Goal: Find contact information

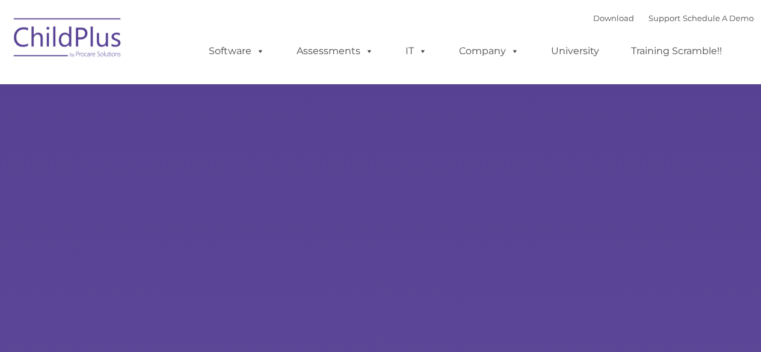
type input ""
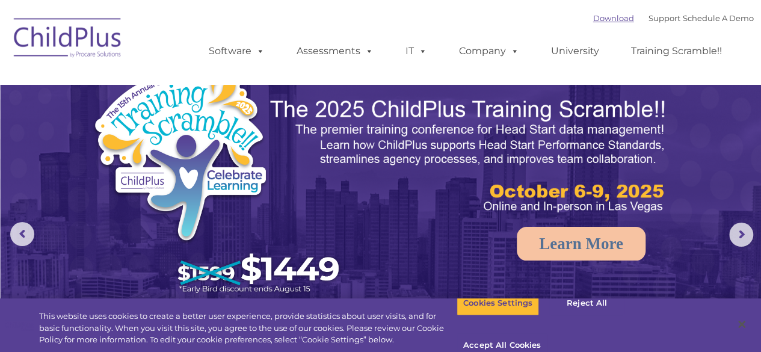
click at [599, 23] on div "Download Support | Schedule A Demo " at bounding box center [673, 18] width 161 height 18
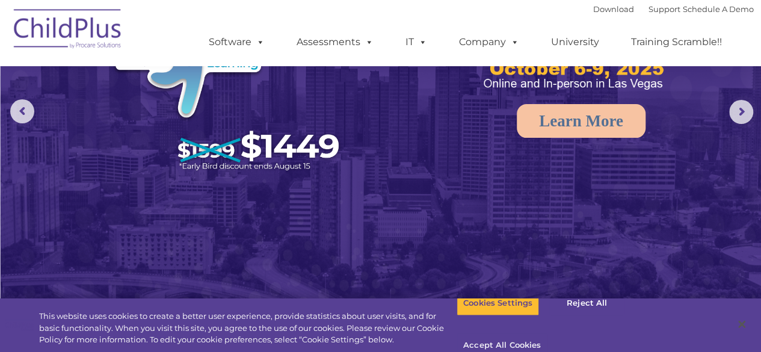
scroll to position [124, 0]
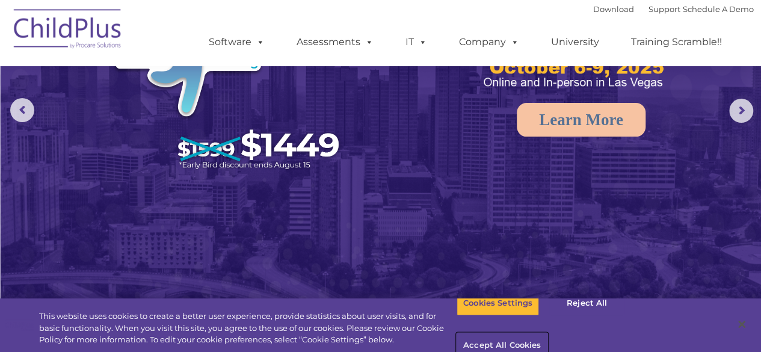
click at [548, 333] on button "Accept All Cookies" at bounding box center [502, 345] width 91 height 25
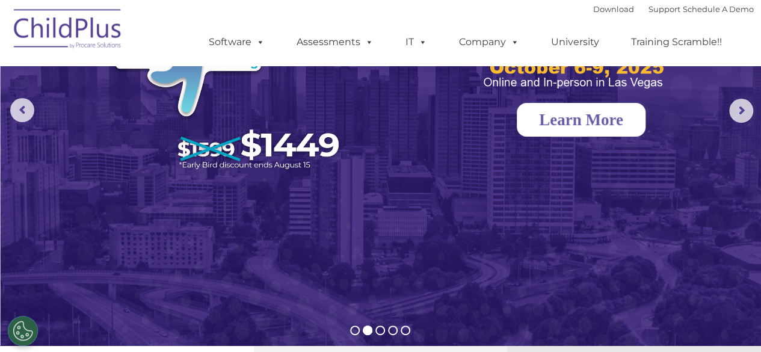
scroll to position [0, 0]
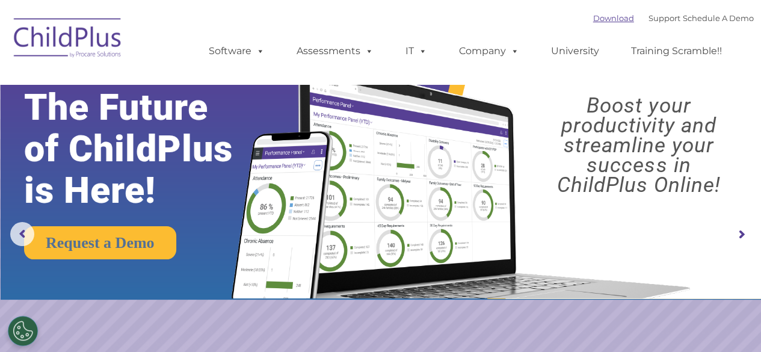
click at [602, 17] on link "Download" at bounding box center [613, 18] width 41 height 10
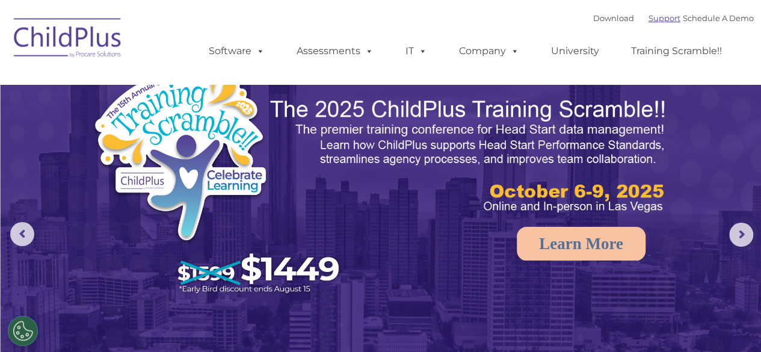
click at [654, 19] on link "Support" at bounding box center [665, 18] width 32 height 10
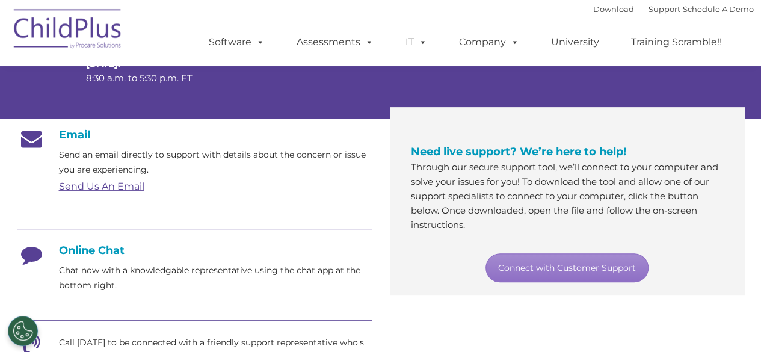
scroll to position [159, 0]
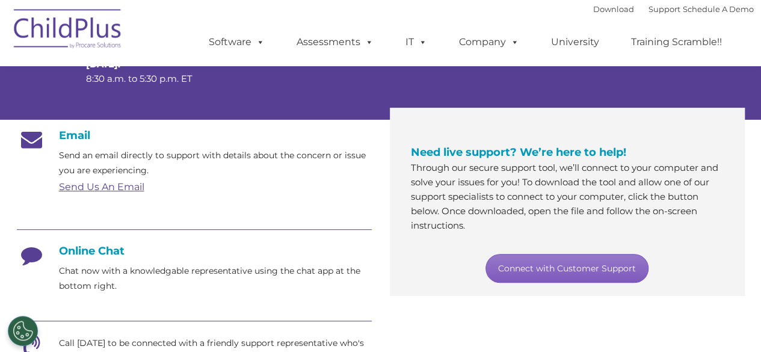
click at [584, 265] on link "Connect with Customer Support" at bounding box center [567, 268] width 163 height 29
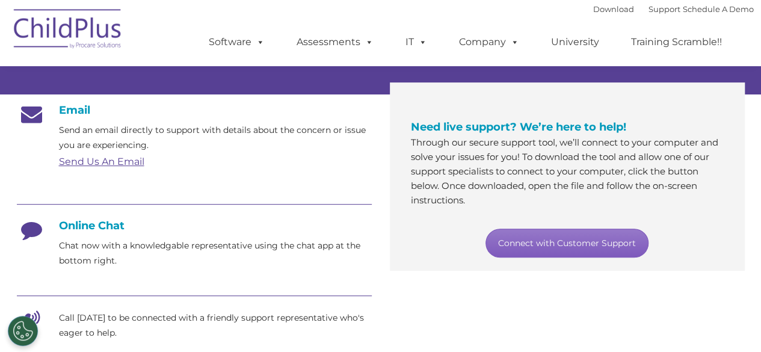
scroll to position [185, 0]
click at [519, 242] on link "Connect with Customer Support" at bounding box center [567, 242] width 163 height 29
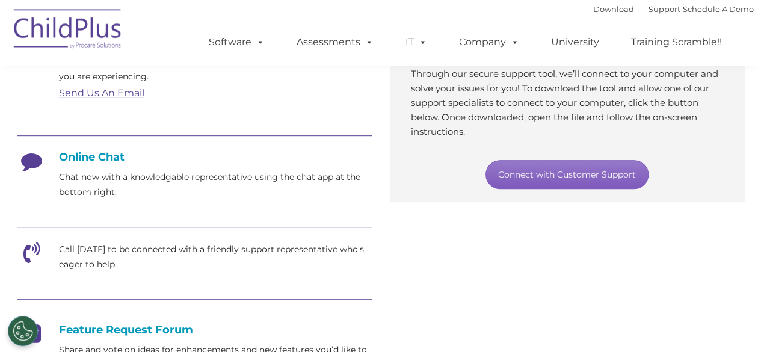
scroll to position [304, 0]
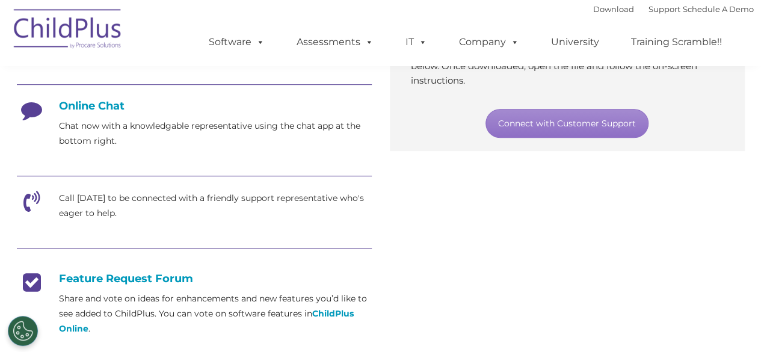
click at [29, 198] on icon at bounding box center [32, 206] width 30 height 30
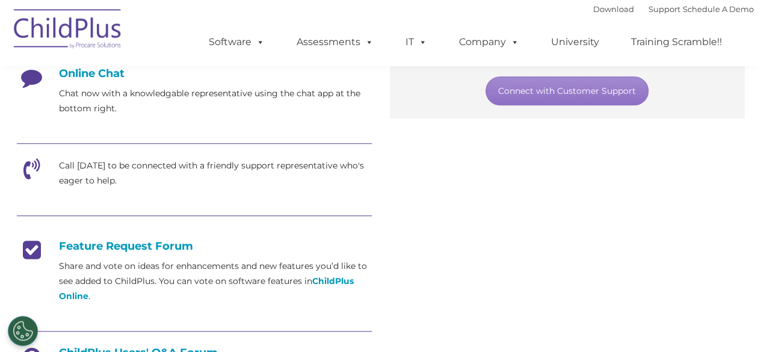
scroll to position [337, 0]
click at [28, 165] on icon at bounding box center [32, 173] width 30 height 30
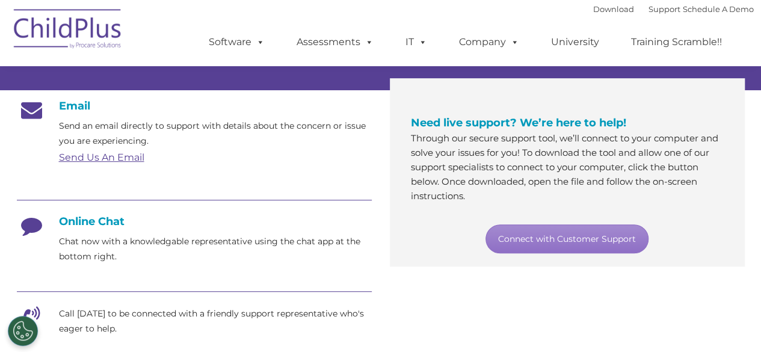
scroll to position [185, 0]
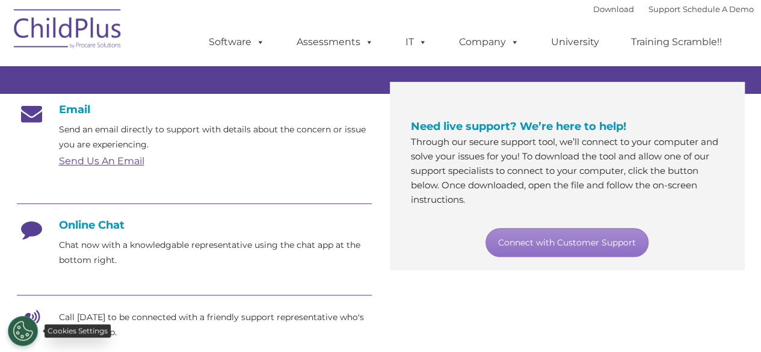
click at [28, 334] on button "Cookies Settings" at bounding box center [23, 331] width 30 height 30
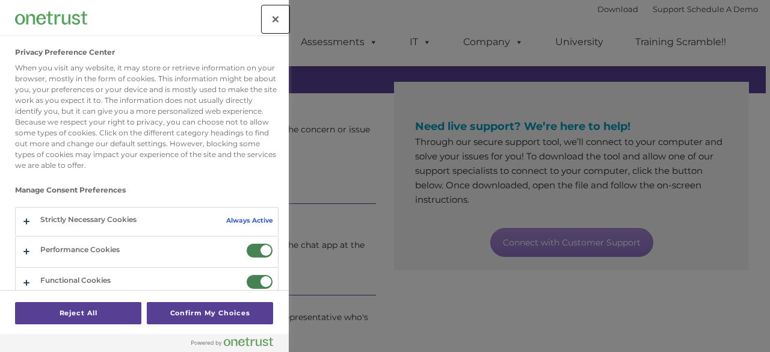
click at [276, 18] on button "Close" at bounding box center [275, 19] width 26 height 26
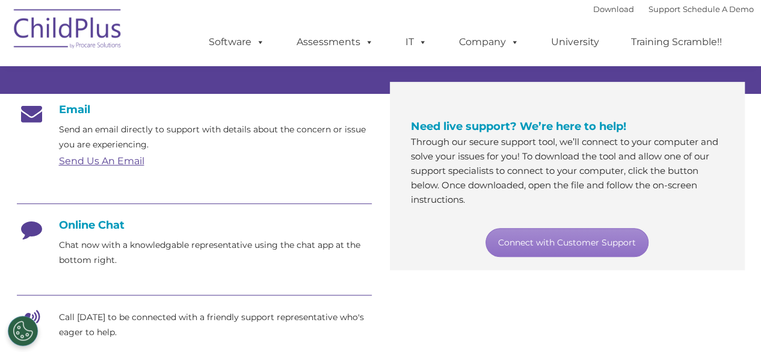
click at [108, 160] on link "Send Us An Email" at bounding box center [101, 160] width 85 height 11
click at [642, 300] on div "Email Send an email directly to support with details about the concern or issue…" at bounding box center [381, 335] width 746 height 483
